Goal: Task Accomplishment & Management: Use online tool/utility

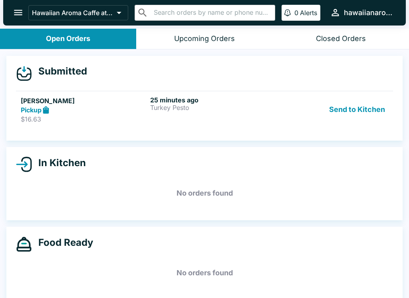
click at [374, 114] on button "Send to Kitchen" at bounding box center [357, 110] width 62 height 28
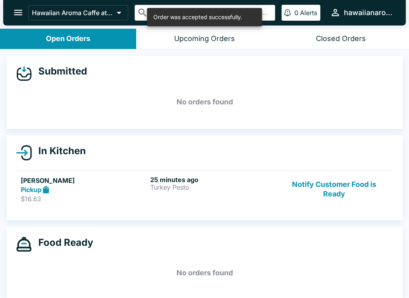
click at [340, 197] on button "Notify Customer Food is Ready" at bounding box center [334, 190] width 108 height 28
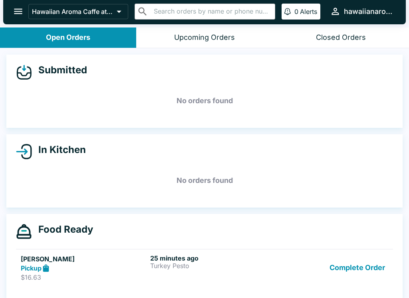
click at [231, 38] on div "Upcoming Orders" at bounding box center [204, 37] width 61 height 9
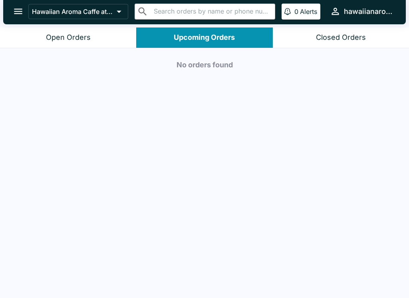
click at [360, 32] on button "Closed Orders" at bounding box center [340, 38] width 136 height 20
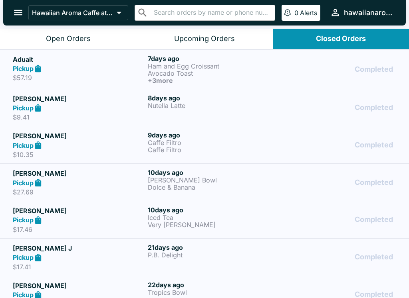
scroll to position [1, 0]
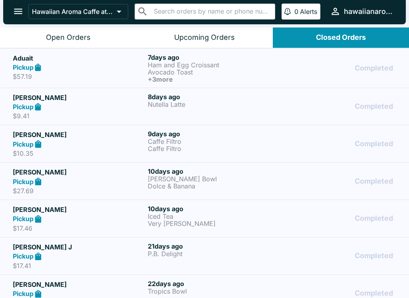
click at [88, 40] on div "Open Orders" at bounding box center [68, 37] width 45 height 9
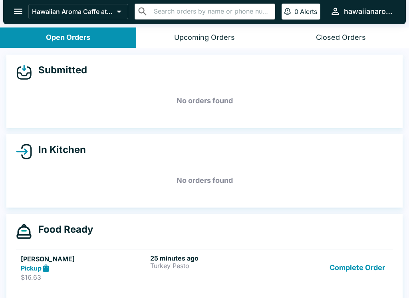
click at [105, 238] on div "Food Ready" at bounding box center [204, 232] width 377 height 16
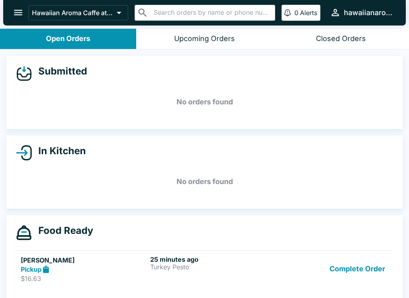
click at [48, 266] on icon at bounding box center [45, 269] width 9 height 9
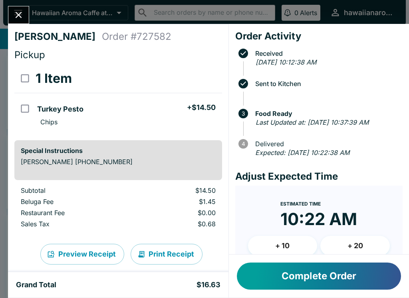
click at [275, 274] on button "Complete Order" at bounding box center [319, 276] width 164 height 27
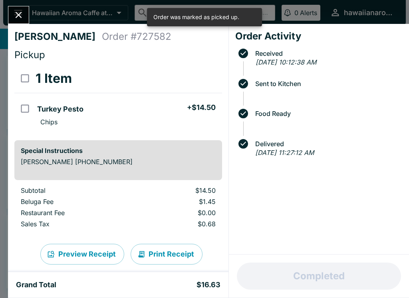
click at [18, 7] on button "Close" at bounding box center [18, 14] width 20 height 17
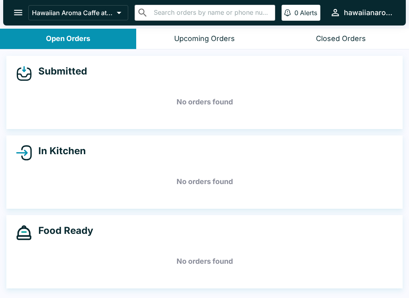
click at [187, 47] on button "Upcoming Orders" at bounding box center [204, 39] width 136 height 20
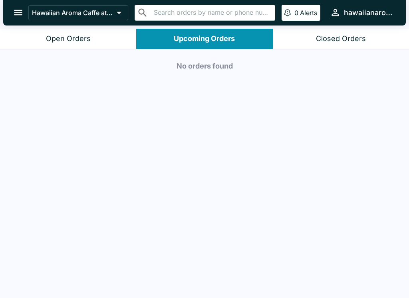
click at [361, 38] on div "Closed Orders" at bounding box center [341, 38] width 50 height 9
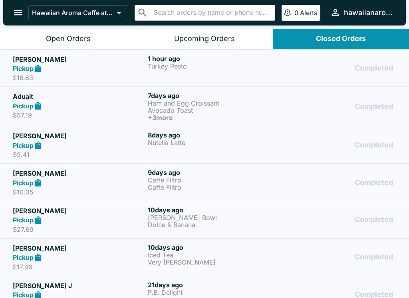
scroll to position [-20, 0]
click at [90, 41] on div "Open Orders" at bounding box center [68, 38] width 45 height 9
